Goal: Check status: Check status

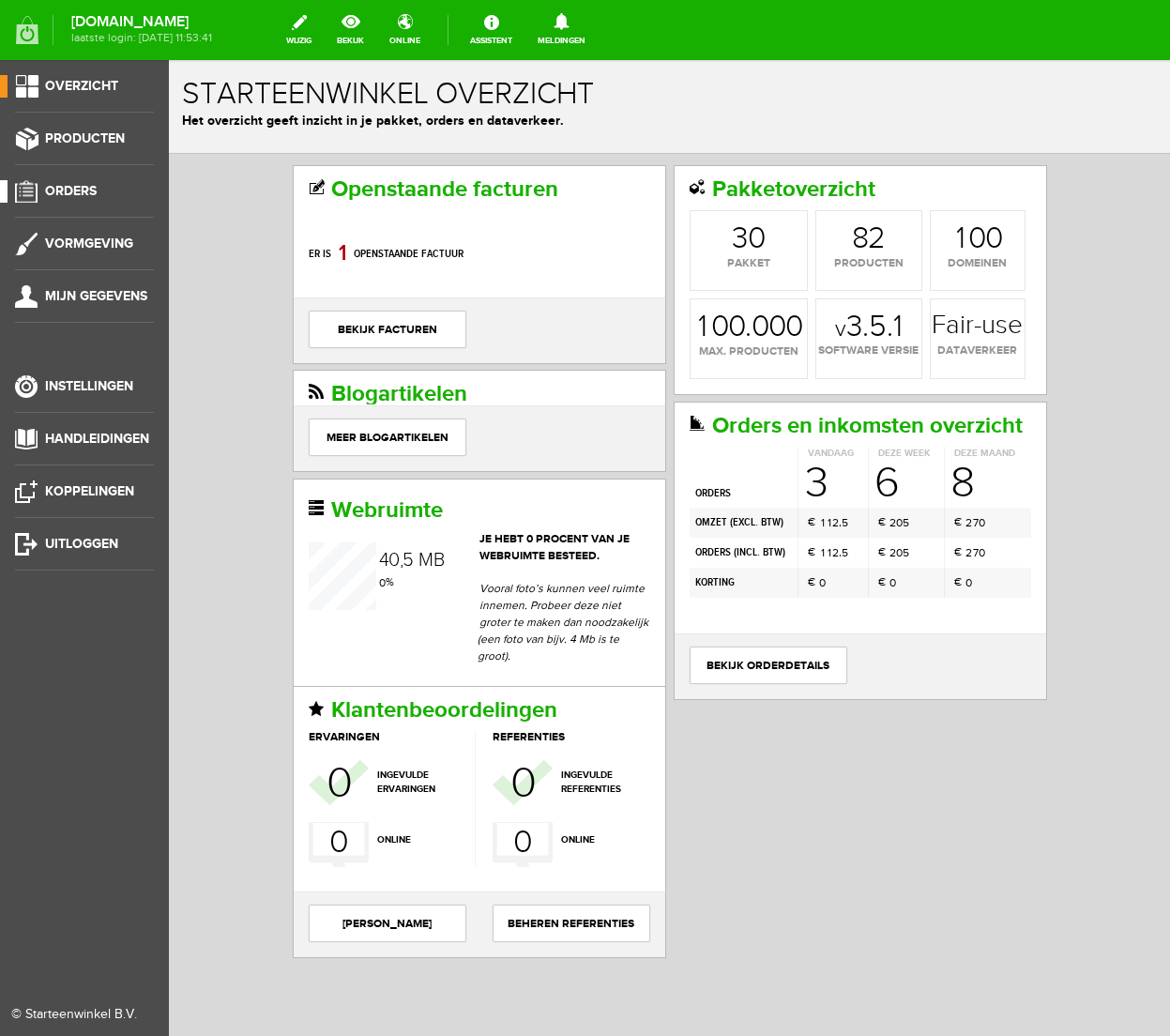
click at [59, 187] on span "Orders" at bounding box center [71, 191] width 52 height 16
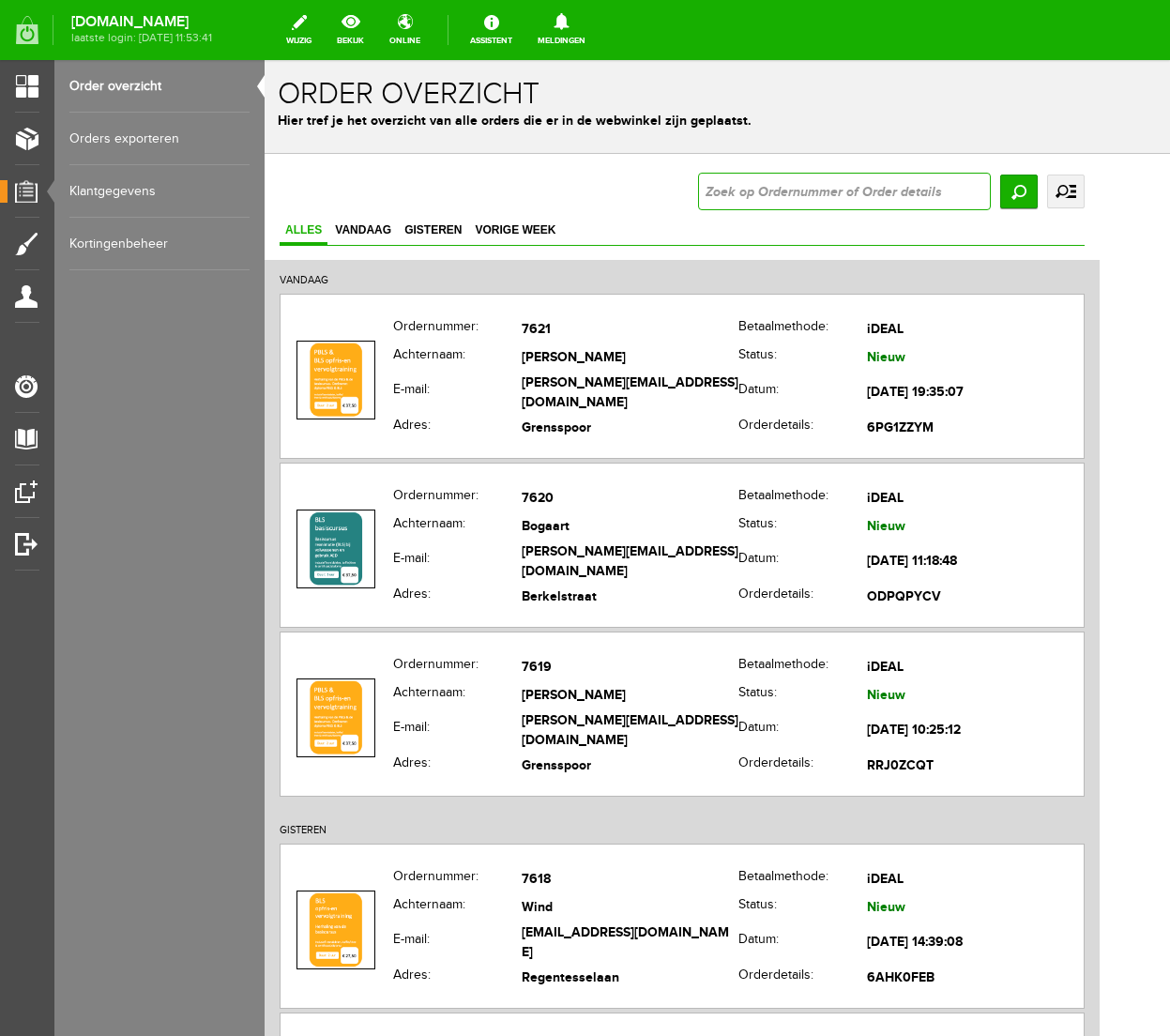
click at [941, 192] on input "text" at bounding box center [845, 192] width 293 height 37
type input "7296"
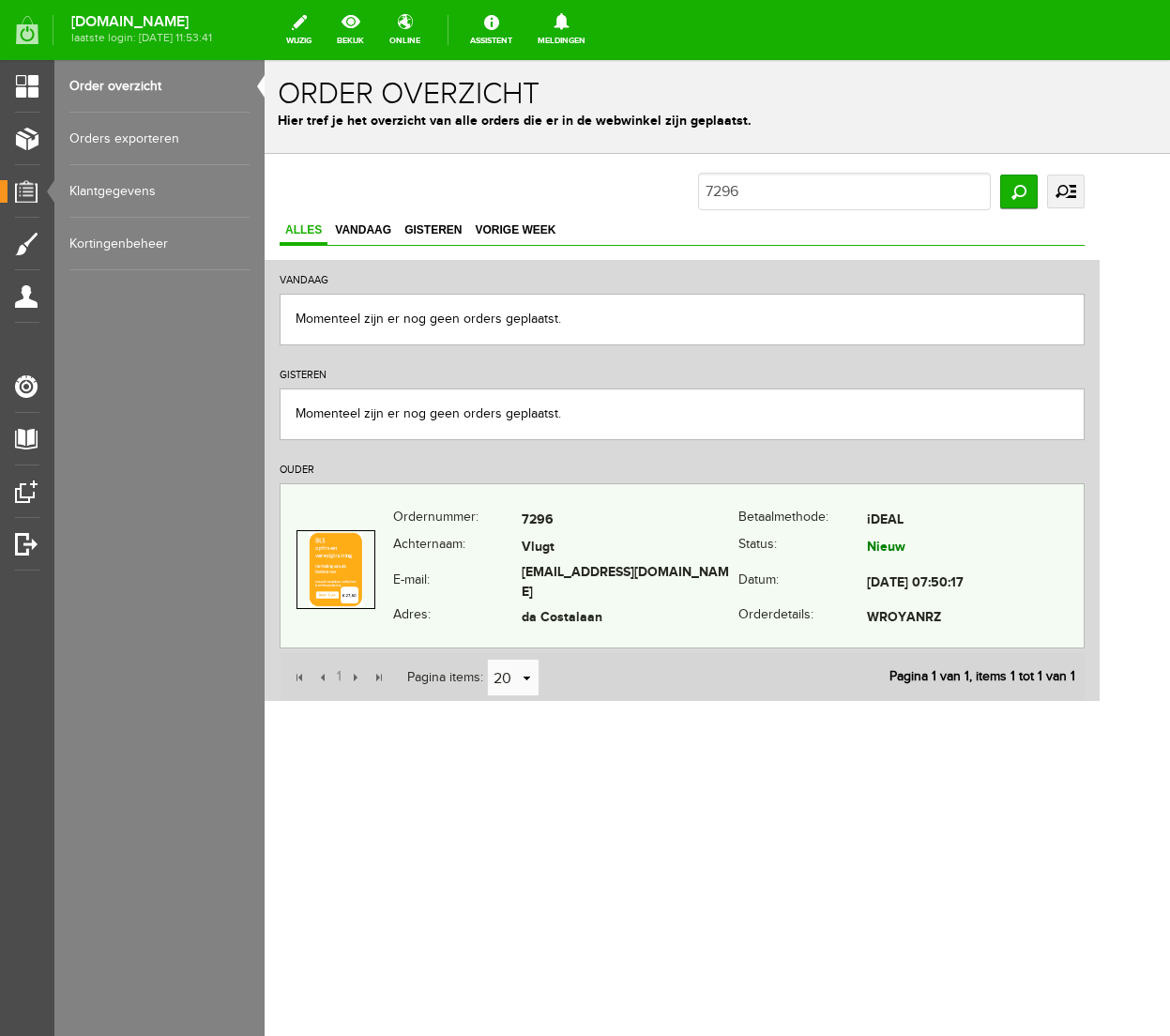
click at [569, 589] on td "[EMAIL_ADDRESS][DOMAIN_NAME]" at bounding box center [630, 584] width 217 height 43
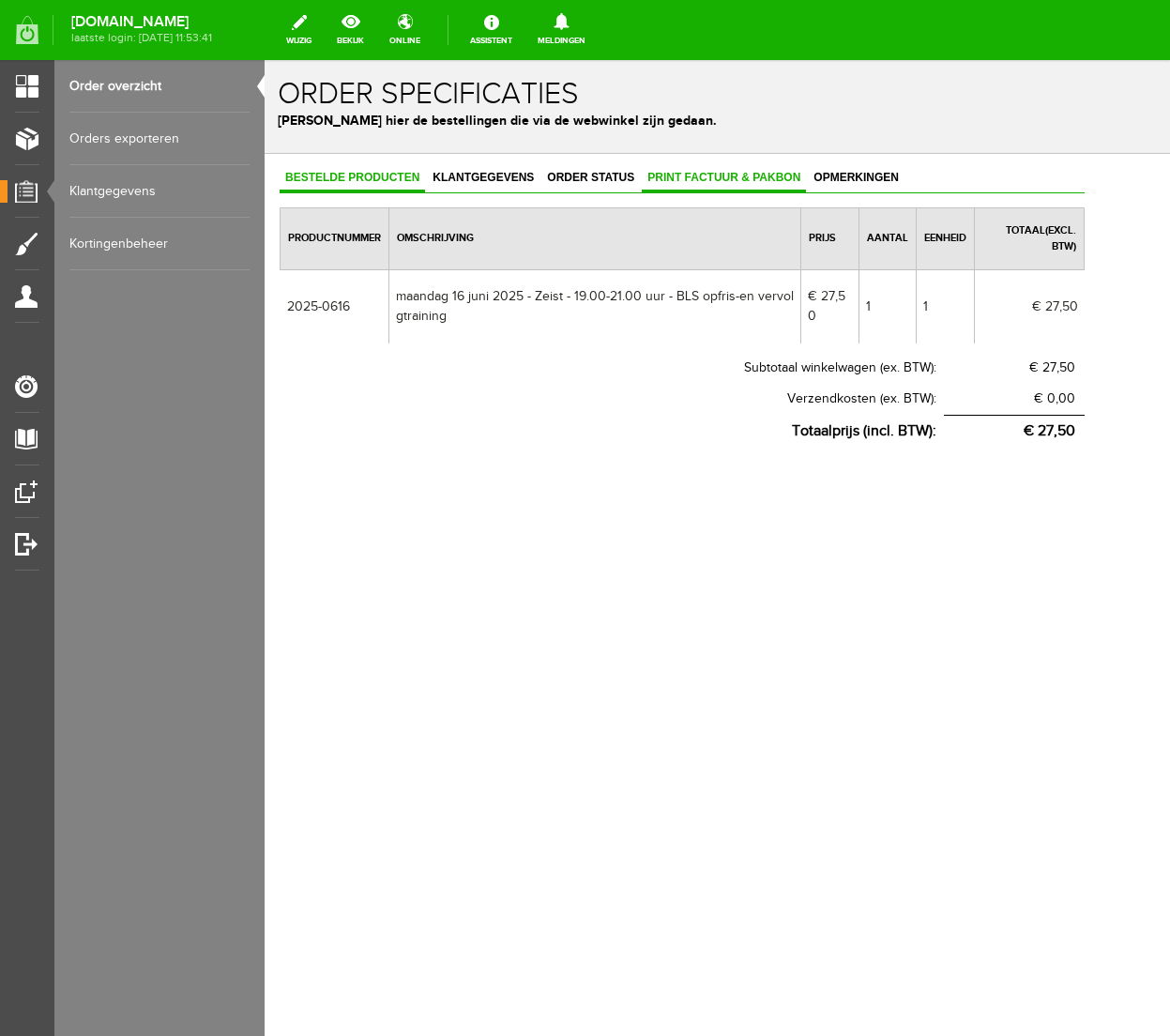
click at [661, 176] on span "Print factuur & pakbon" at bounding box center [724, 177] width 164 height 13
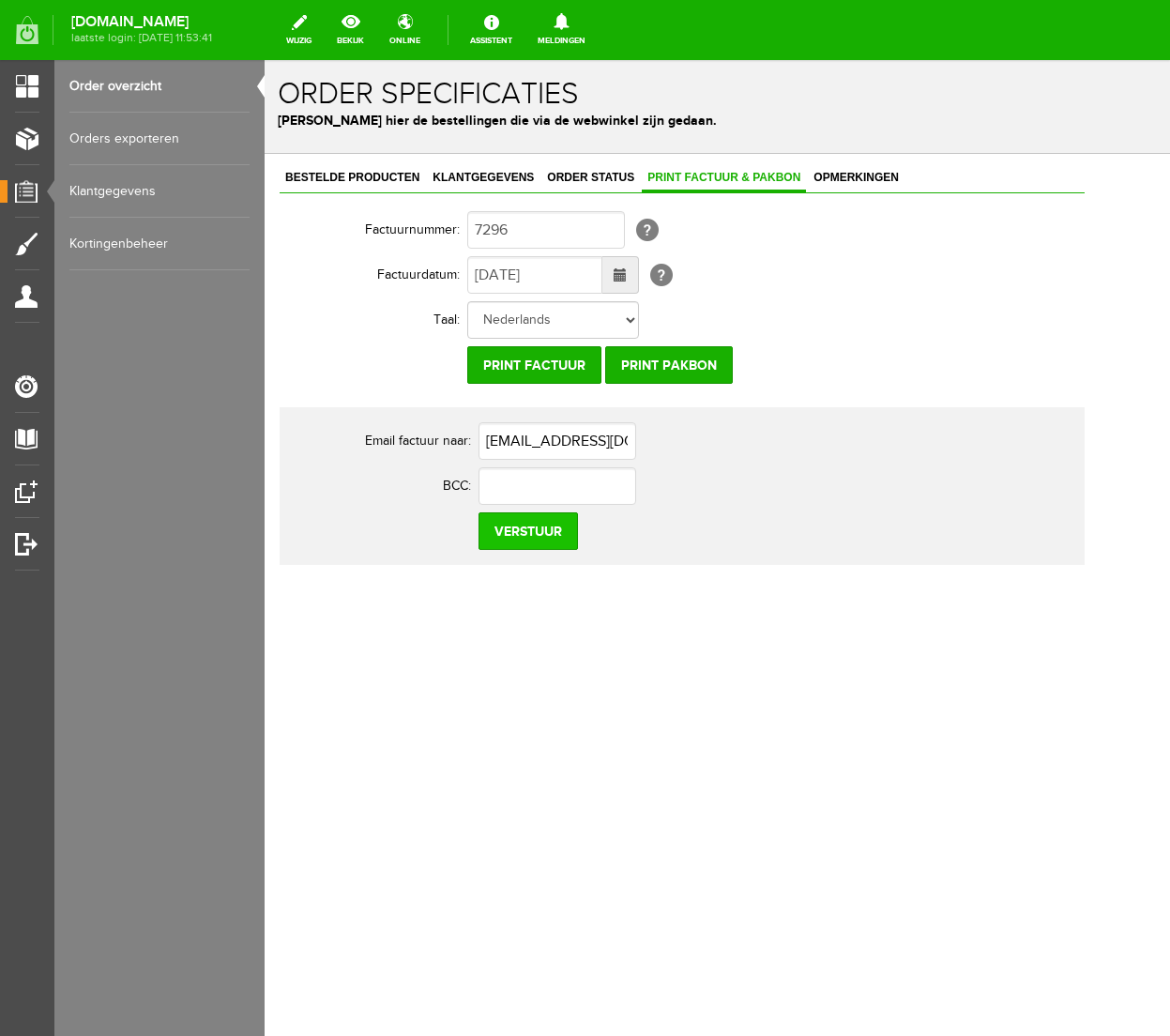
click at [511, 533] on input "Verstuur" at bounding box center [528, 531] width 99 height 37
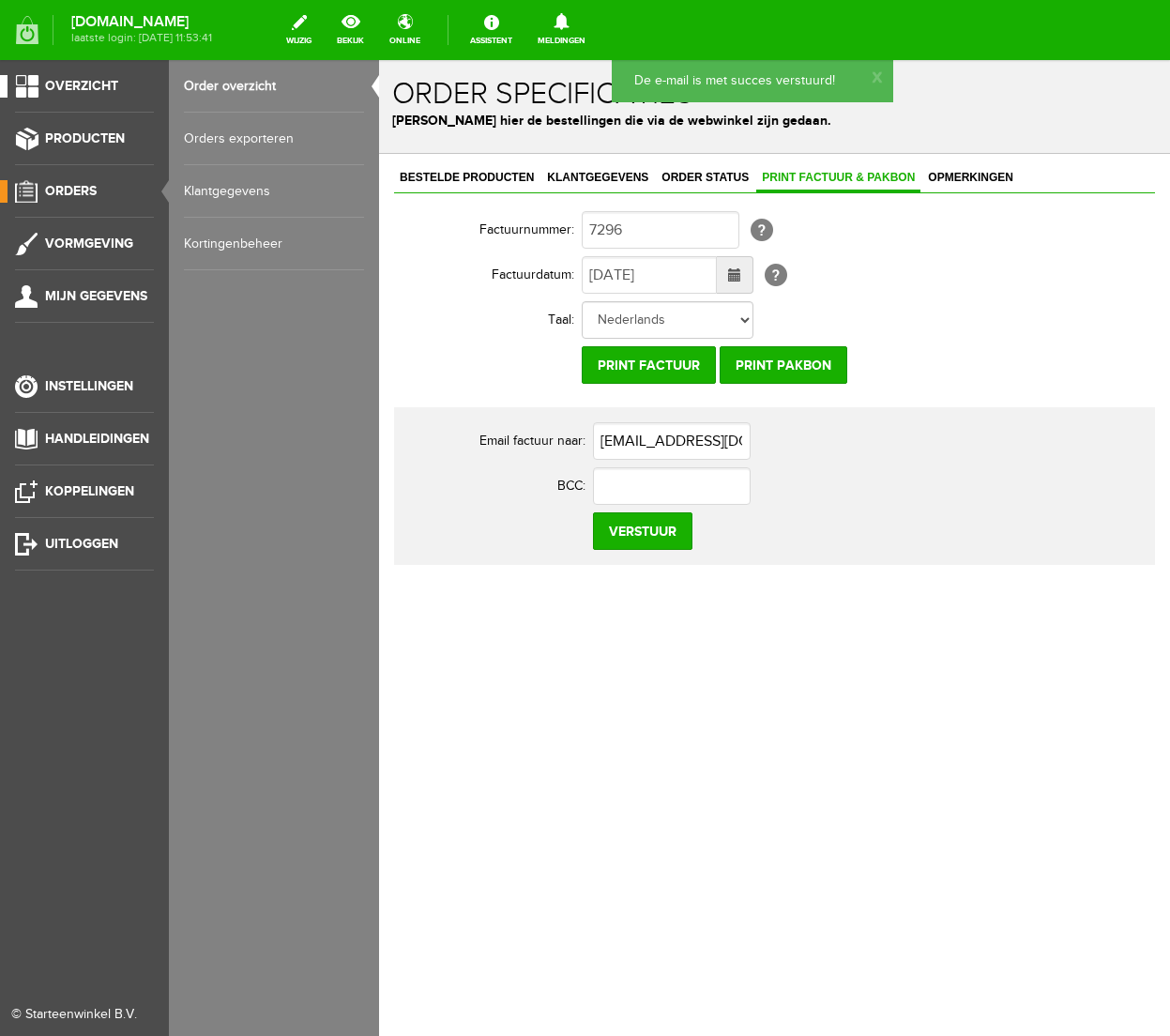
click at [84, 77] on link "Overzicht" at bounding box center [77, 86] width 154 height 23
